Goal: Task Accomplishment & Management: Manage account settings

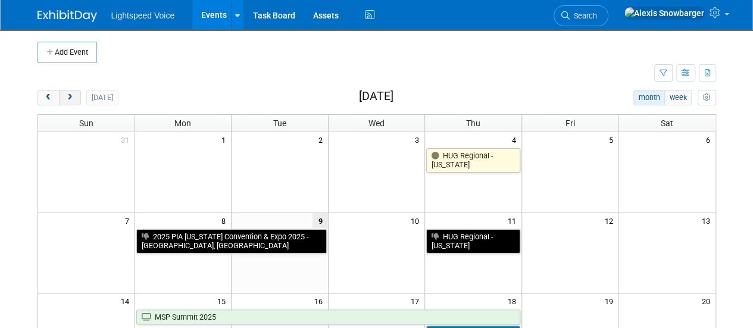
click at [73, 102] on button "next" at bounding box center [70, 97] width 22 height 15
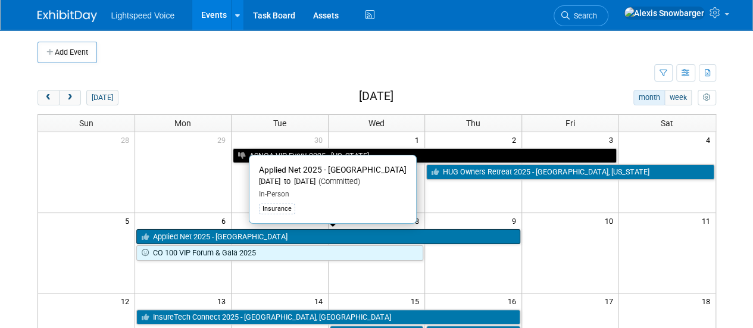
click at [169, 230] on link "Applied Net 2025 - [GEOGRAPHIC_DATA]" at bounding box center [328, 236] width 384 height 15
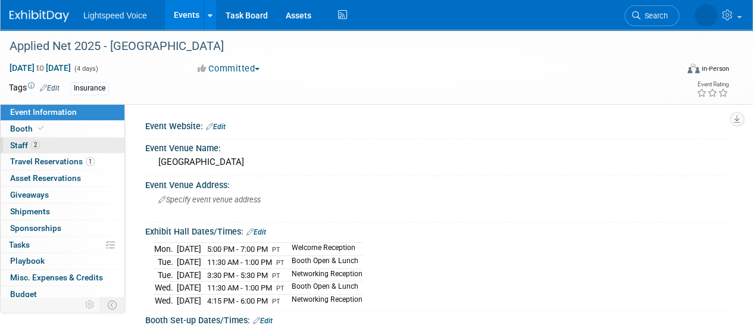
click at [57, 145] on link "2 Staff 2" at bounding box center [63, 146] width 124 height 16
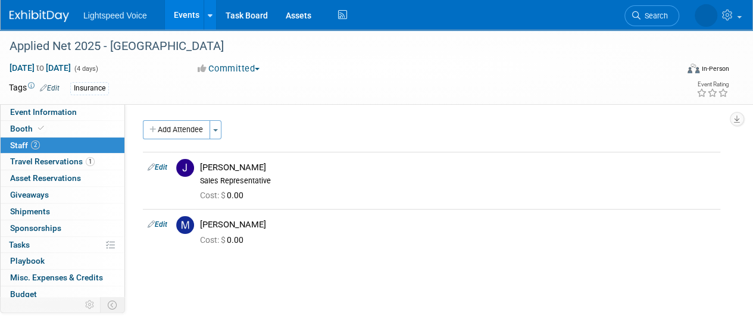
click at [183, 24] on link "Events" at bounding box center [186, 15] width 43 height 30
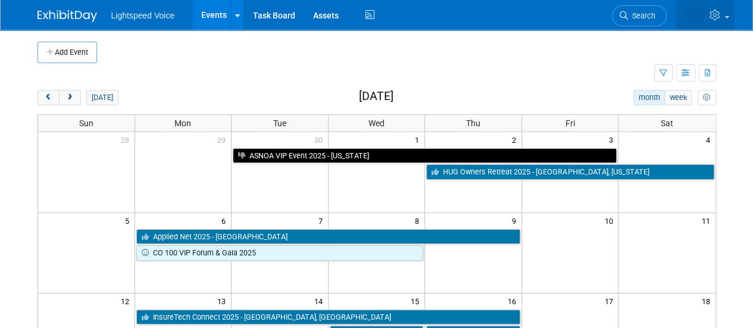
click at [725, 11] on link at bounding box center [705, 15] width 58 height 30
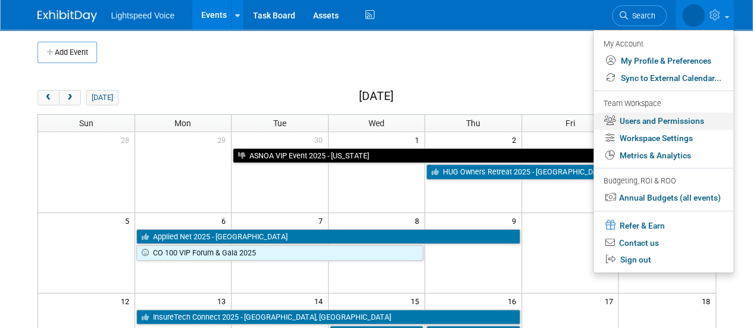
click at [638, 120] on link "Users and Permissions" at bounding box center [664, 121] width 140 height 17
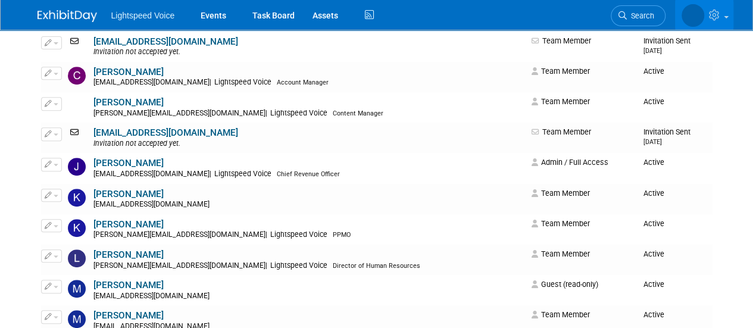
scroll to position [269, 0]
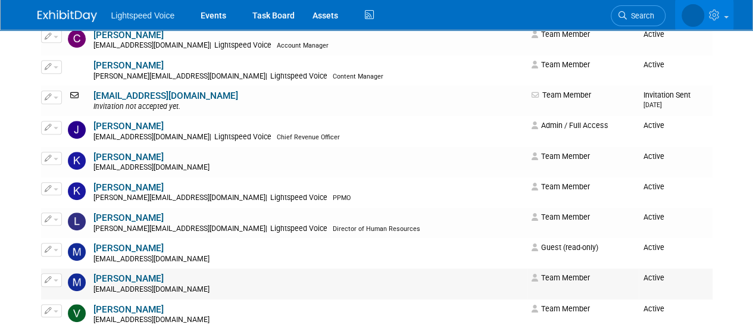
click at [104, 280] on link "[PERSON_NAME]" at bounding box center [128, 278] width 70 height 11
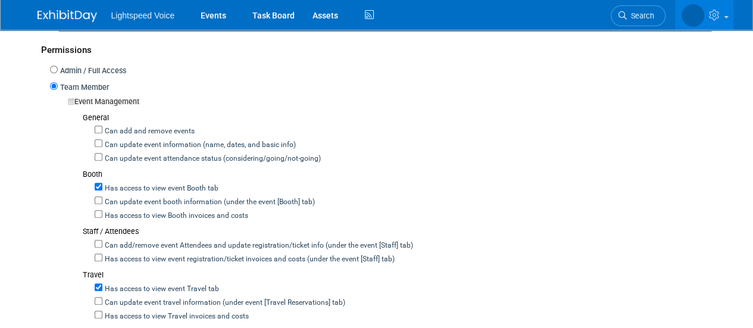
scroll to position [332, 0]
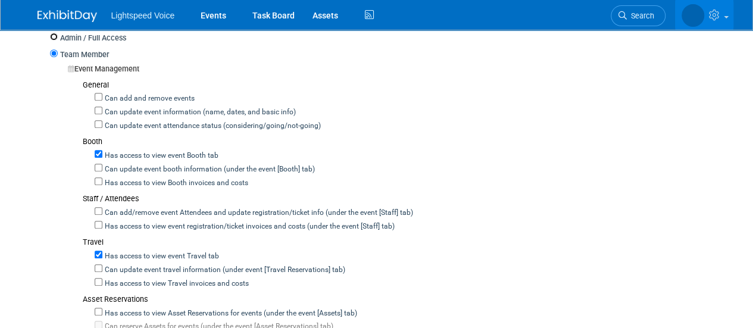
click at [54, 36] on input "Admin / Full Access" at bounding box center [54, 37] width 8 height 8
radio input "true"
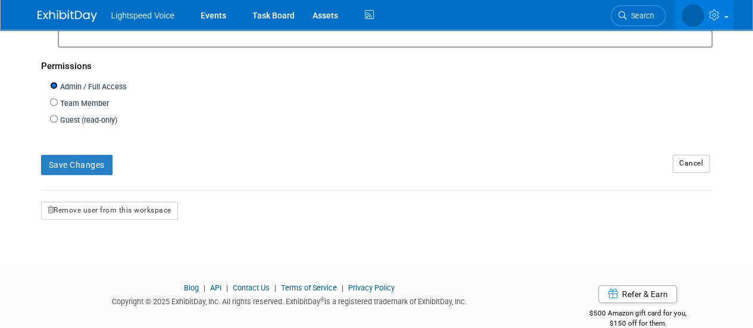
scroll to position [280, 0]
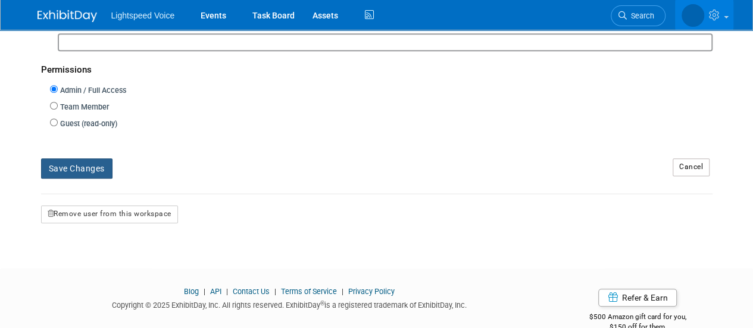
click at [63, 170] on button "Save Changes" at bounding box center [76, 168] width 71 height 20
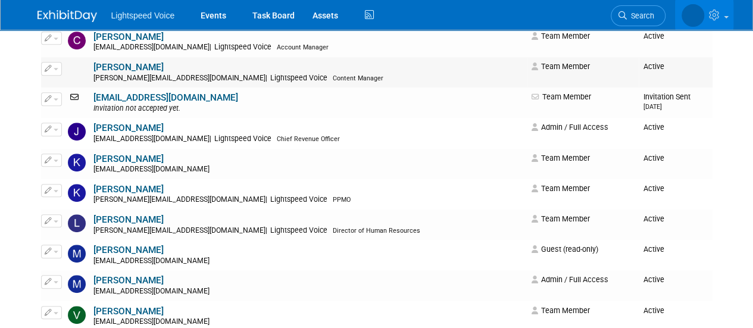
scroll to position [269, 0]
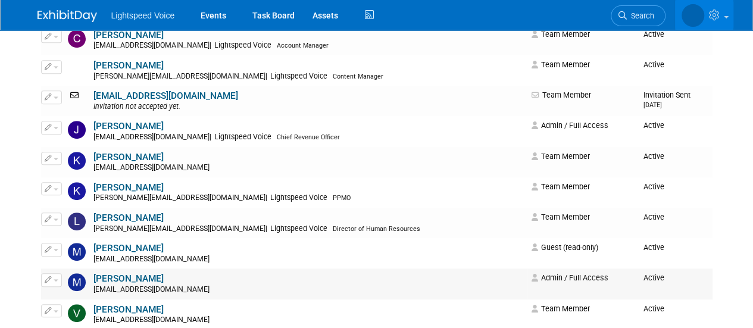
click at [109, 277] on link "[PERSON_NAME]" at bounding box center [128, 278] width 70 height 11
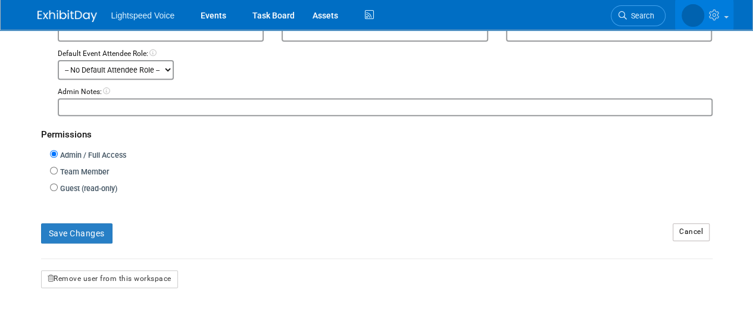
scroll to position [216, 0]
click at [56, 167] on input "Team Member" at bounding box center [54, 170] width 8 height 8
radio input "true"
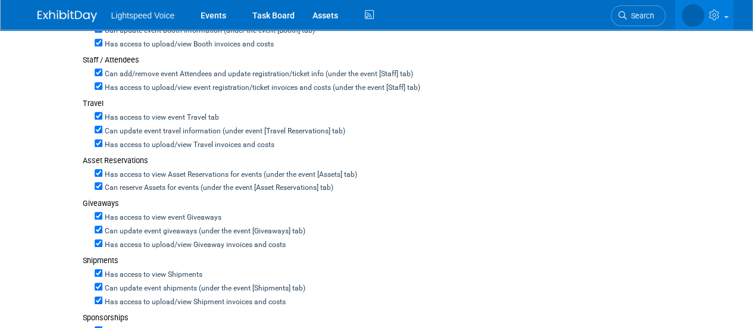
scroll to position [488, 0]
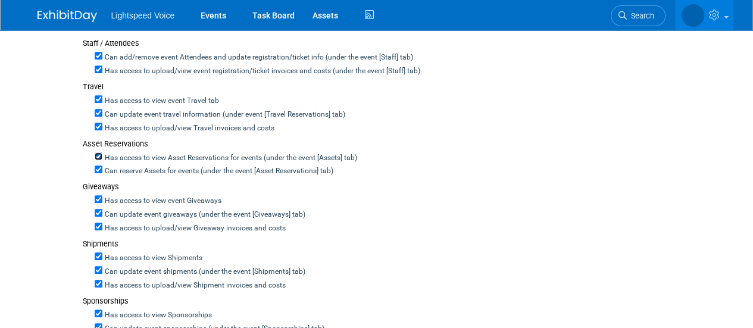
click at [98, 152] on input "Has access to view Asset Reservations for events (under the event [Assets] tab)" at bounding box center [99, 156] width 8 height 8
checkbox input "false"
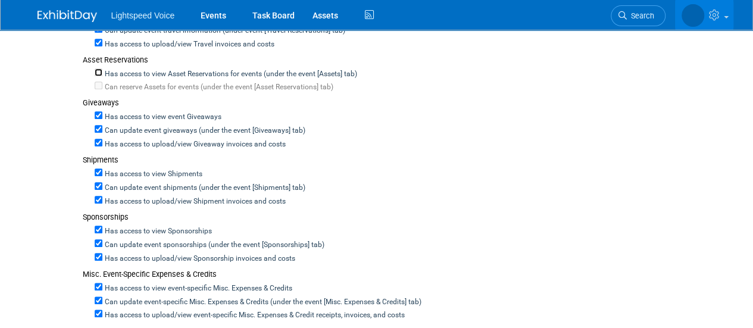
scroll to position [664, 0]
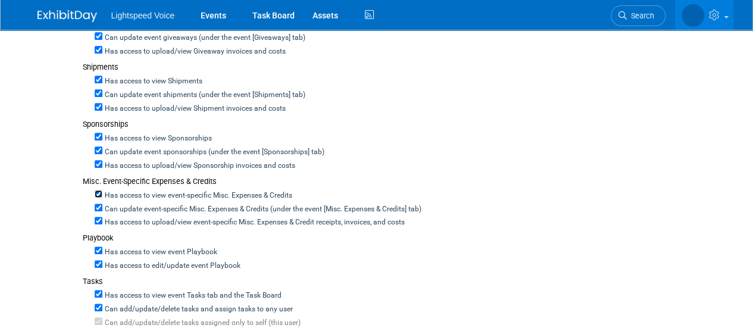
click at [96, 190] on input "Has access to view event-specific Misc. Expenses & Credits" at bounding box center [99, 194] width 8 height 8
checkbox input "false"
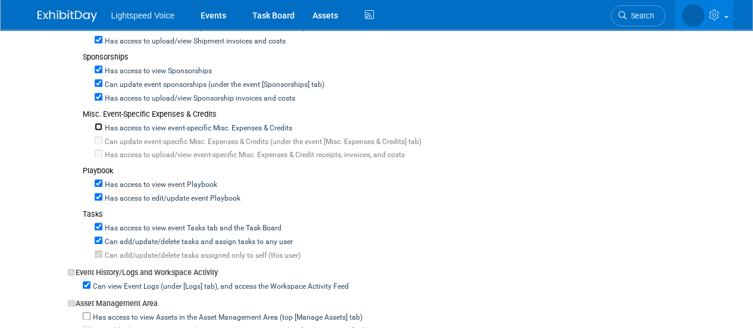
scroll to position [732, 0]
click at [96, 222] on input "Has access to view event Tasks tab and the Task Board" at bounding box center [99, 226] width 8 height 8
checkbox input "false"
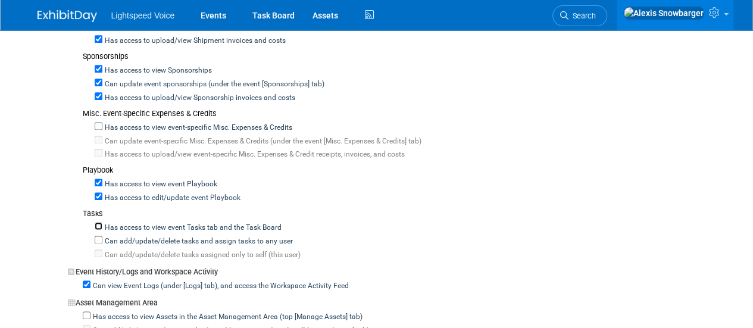
checkbox input "false"
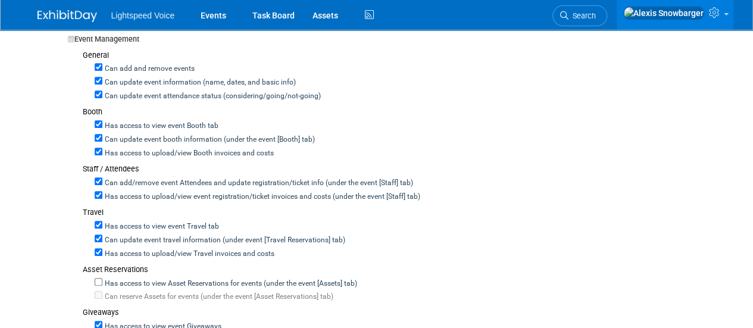
scroll to position [369, 0]
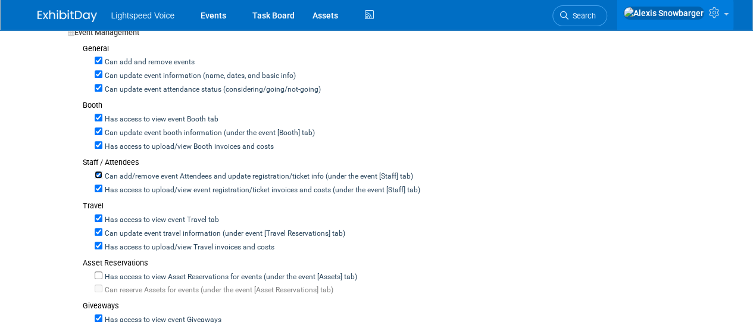
click at [101, 171] on input "Can add/remove event Attendees and update registration/ticket info (under the e…" at bounding box center [99, 175] width 8 height 8
checkbox input "false"
click at [99, 130] on input "Can update event booth information (under the event [Booth] tab)" at bounding box center [99, 131] width 8 height 8
checkbox input "false"
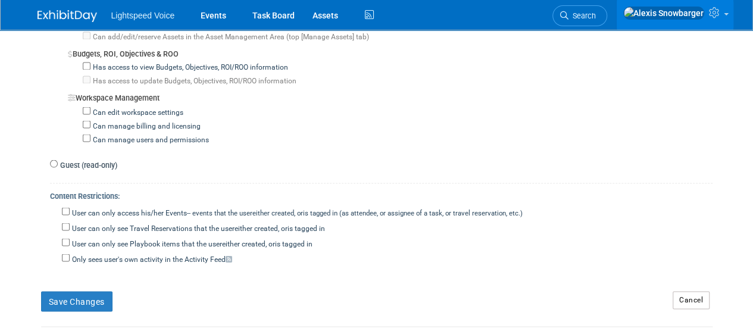
scroll to position [1034, 0]
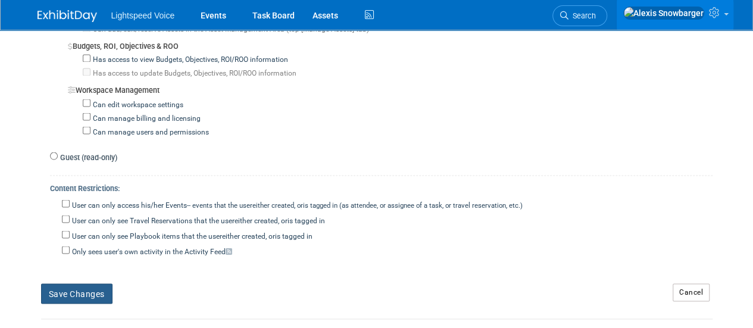
click at [81, 286] on button "Save Changes" at bounding box center [76, 293] width 71 height 20
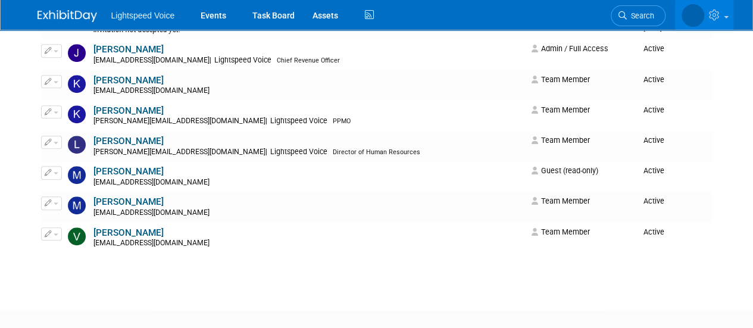
scroll to position [350, 0]
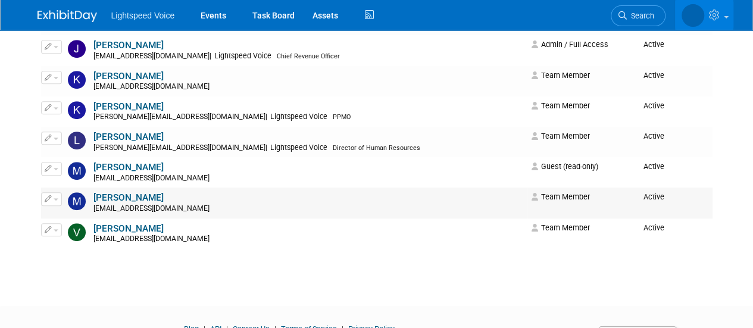
click at [108, 201] on link "[PERSON_NAME]" at bounding box center [128, 197] width 70 height 11
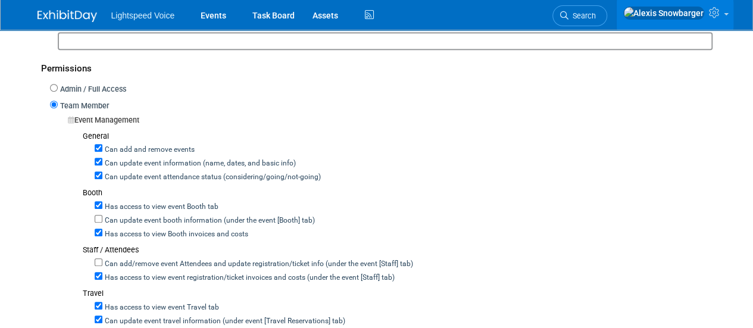
scroll to position [280, 0]
click at [99, 259] on input "Can add/remove event Attendees and update registration/ticket info (under the e…" at bounding box center [99, 263] width 8 height 8
checkbox input "true"
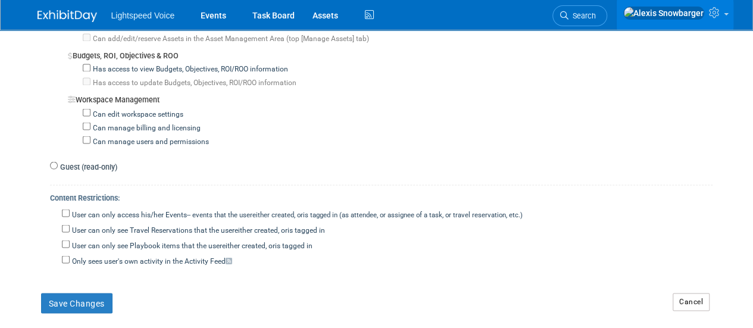
scroll to position [1121, 0]
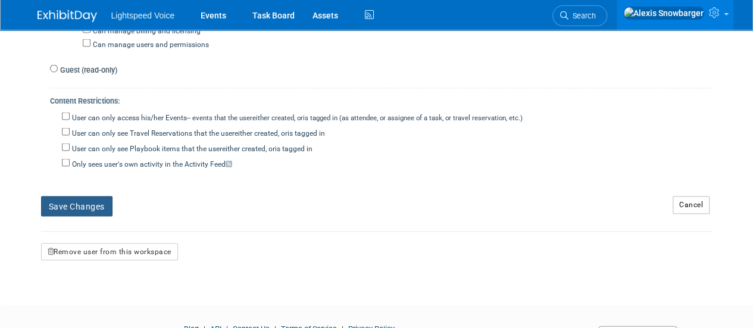
click at [80, 202] on button "Save Changes" at bounding box center [76, 206] width 71 height 20
